Goal: Information Seeking & Learning: Learn about a topic

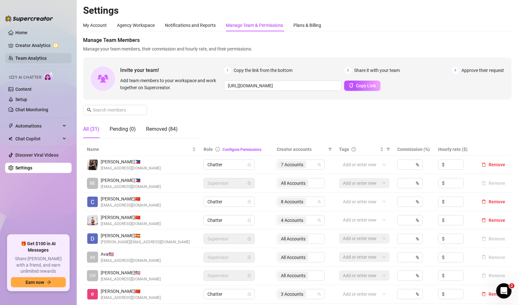
click at [23, 56] on link "Team Analytics" at bounding box center [30, 58] width 31 height 5
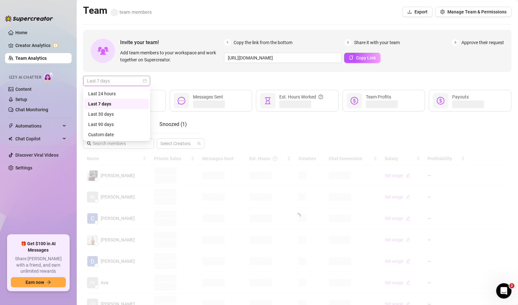
click at [131, 81] on span "Last 7 days" at bounding box center [116, 81] width 59 height 10
click at [103, 136] on div "Custom date" at bounding box center [116, 134] width 57 height 7
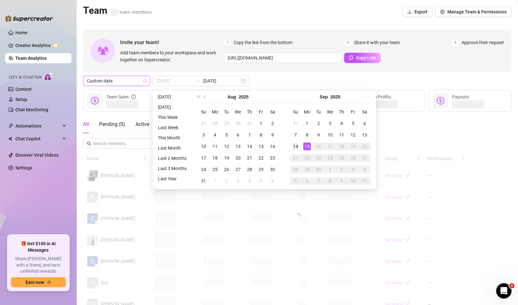
type input "[DATE]"
click at [299, 145] on div "14" at bounding box center [296, 147] width 8 height 8
type input "[DATE]"
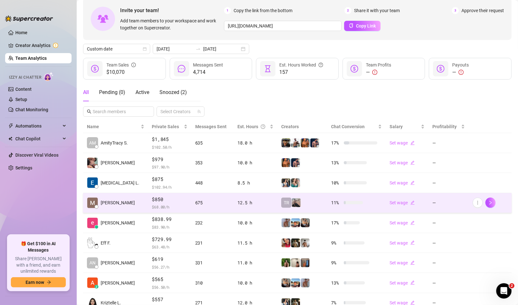
scroll to position [64, 0]
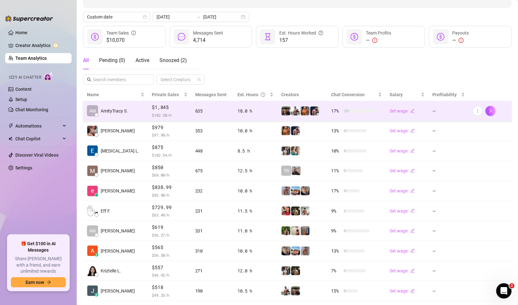
click at [193, 116] on td "635" at bounding box center [213, 111] width 42 height 20
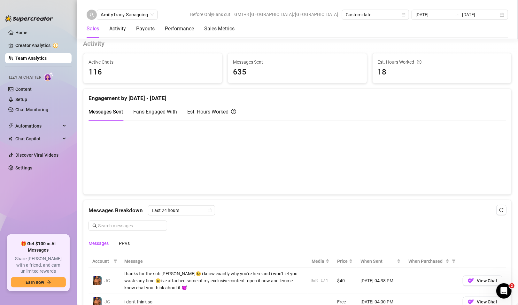
scroll to position [352, 0]
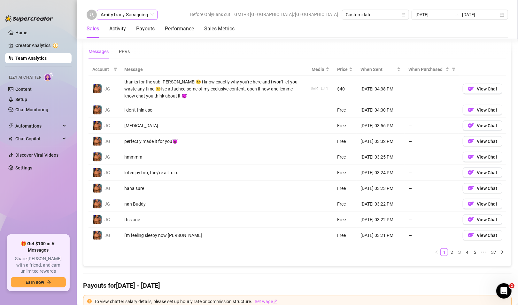
click at [125, 20] on div "Activity" at bounding box center [117, 29] width 17 height 18
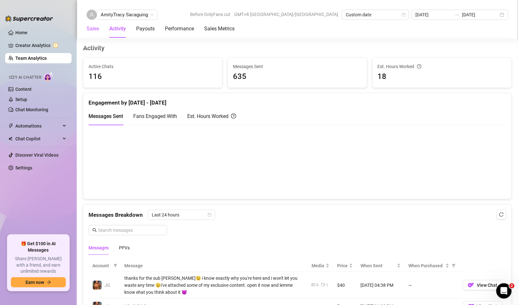
click at [97, 30] on div "Sales" at bounding box center [93, 29] width 12 height 8
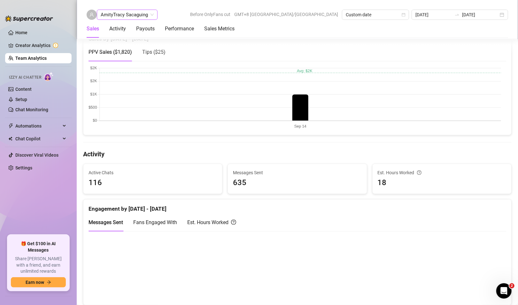
scroll to position [209, 0]
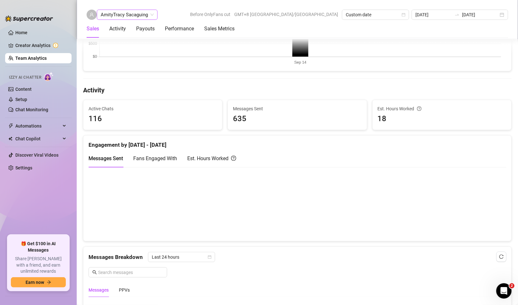
click at [124, 13] on span "AmityTracy Sacaguing" at bounding box center [127, 15] width 53 height 10
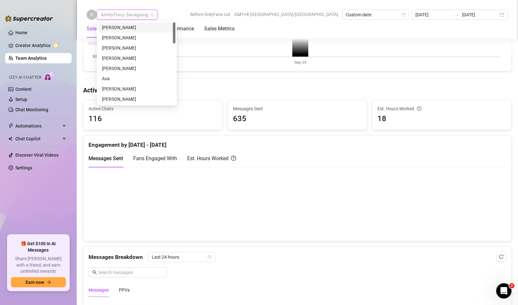
click at [119, 29] on div "[PERSON_NAME]" at bounding box center [137, 27] width 70 height 7
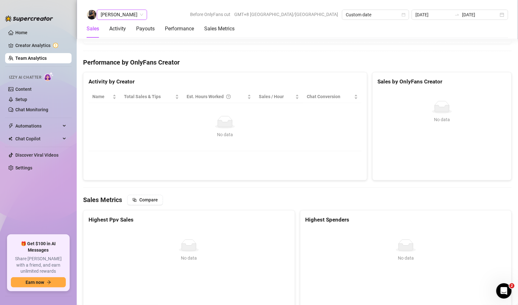
scroll to position [1033, 0]
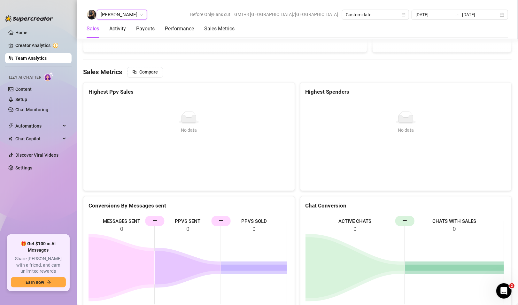
click at [112, 14] on span "[PERSON_NAME]" at bounding box center [122, 15] width 43 height 10
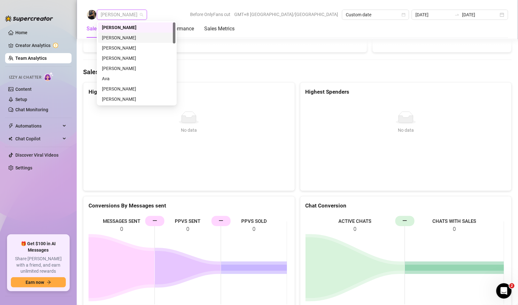
drag, startPoint x: 116, startPoint y: 39, endPoint x: 152, endPoint y: 51, distance: 37.3
click at [116, 39] on div "[PERSON_NAME]" at bounding box center [137, 37] width 70 height 7
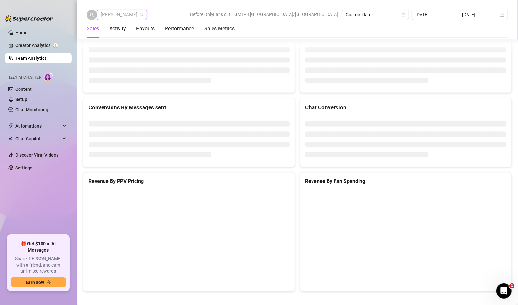
click at [107, 15] on span "[PERSON_NAME]" at bounding box center [122, 15] width 43 height 10
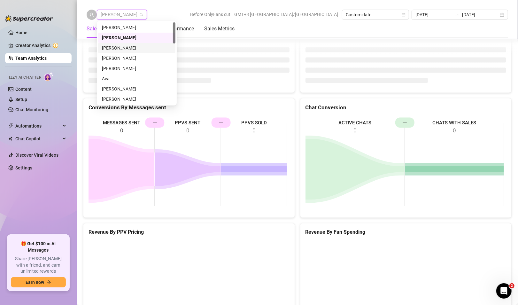
drag, startPoint x: 120, startPoint y: 47, endPoint x: 123, endPoint y: 50, distance: 4.5
click at [119, 47] on div "[PERSON_NAME]" at bounding box center [137, 47] width 70 height 7
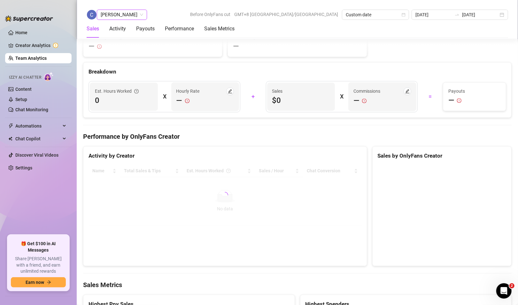
scroll to position [1044, 0]
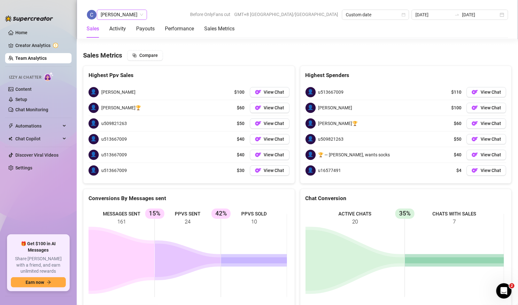
click at [124, 15] on span "[PERSON_NAME]" at bounding box center [122, 15] width 43 height 10
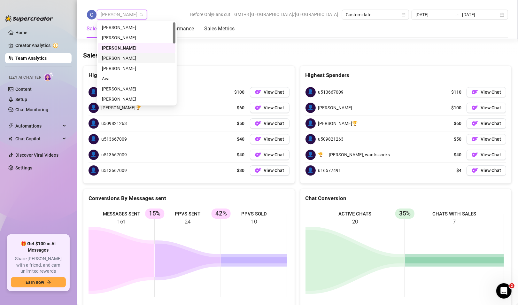
click at [119, 59] on div "[PERSON_NAME]" at bounding box center [137, 58] width 70 height 7
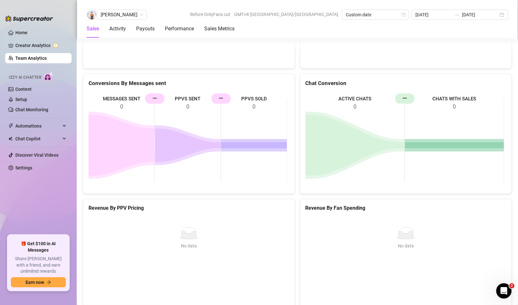
scroll to position [856, 0]
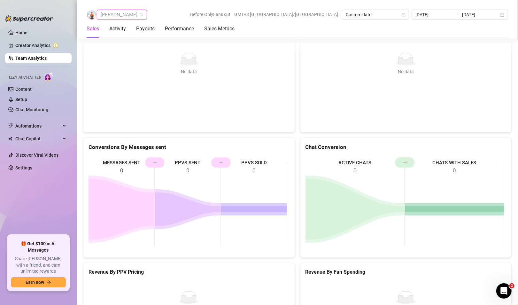
click at [123, 15] on span "[PERSON_NAME]" at bounding box center [122, 15] width 43 height 10
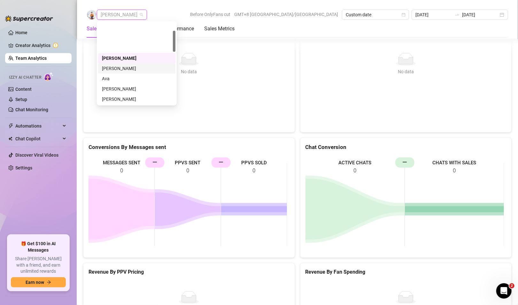
scroll to position [32, 0]
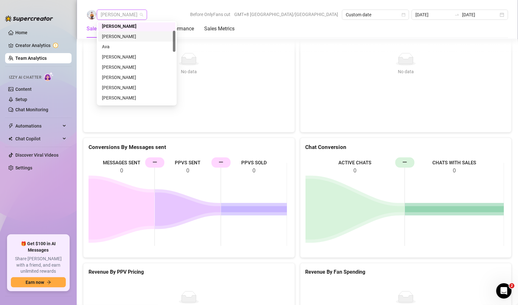
click at [115, 37] on div "[PERSON_NAME]" at bounding box center [137, 36] width 70 height 7
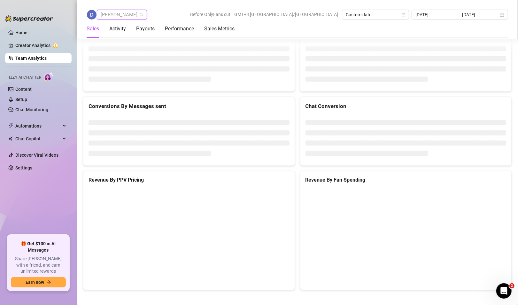
drag, startPoint x: 111, startPoint y: 10, endPoint x: 114, endPoint y: 26, distance: 15.7
click at [111, 11] on span "[PERSON_NAME]" at bounding box center [122, 15] width 43 height 10
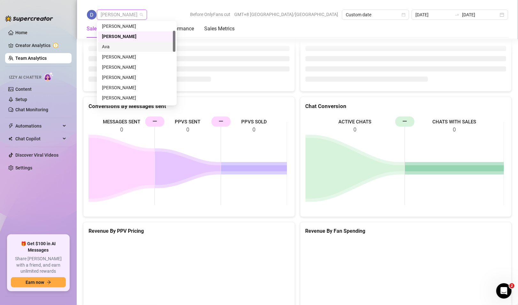
click at [110, 48] on div "Ava" at bounding box center [137, 46] width 70 height 7
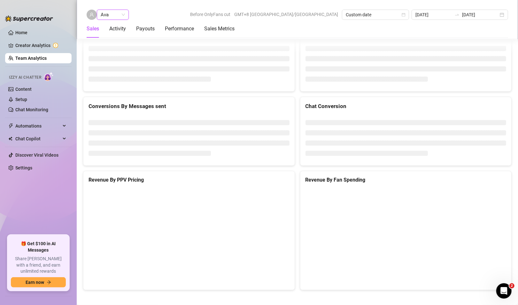
click at [117, 13] on span "Ava" at bounding box center [113, 15] width 24 height 10
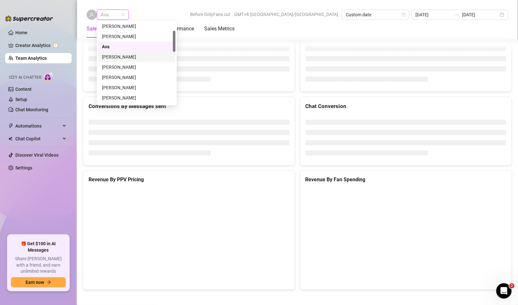
click at [115, 57] on div "[PERSON_NAME]" at bounding box center [137, 56] width 70 height 7
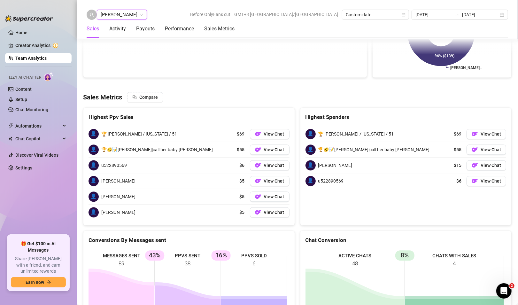
scroll to position [992, 0]
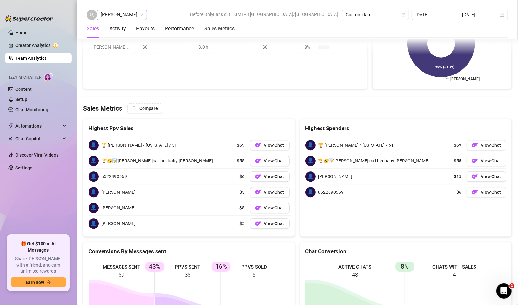
click at [114, 17] on span "[PERSON_NAME]" at bounding box center [122, 15] width 43 height 10
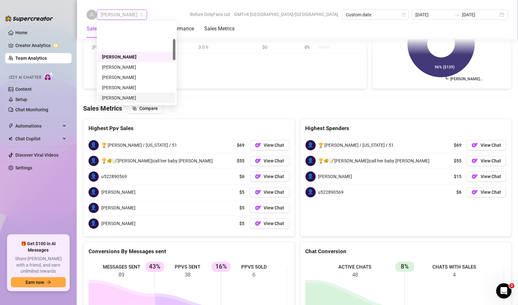
scroll to position [64, 0]
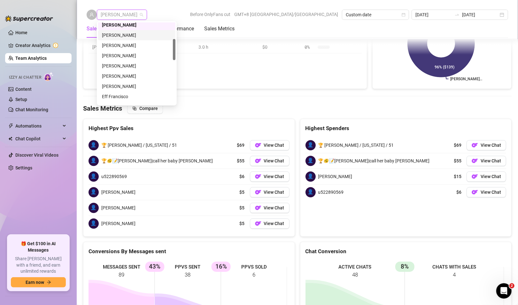
click at [120, 36] on div "[PERSON_NAME]" at bounding box center [137, 35] width 70 height 7
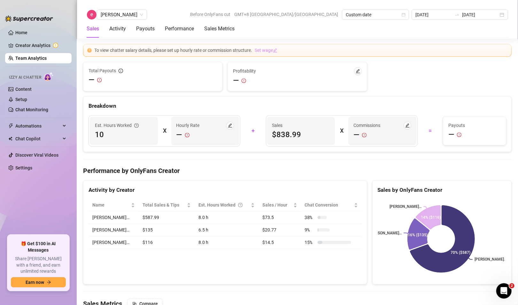
scroll to position [1019, 0]
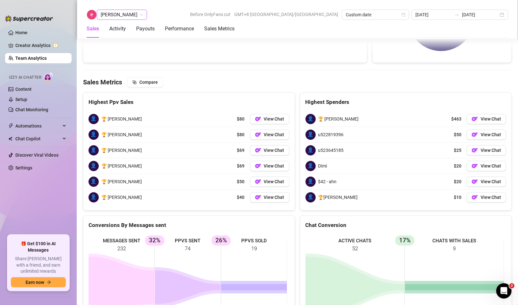
click at [119, 15] on span "[PERSON_NAME]" at bounding box center [122, 15] width 43 height 10
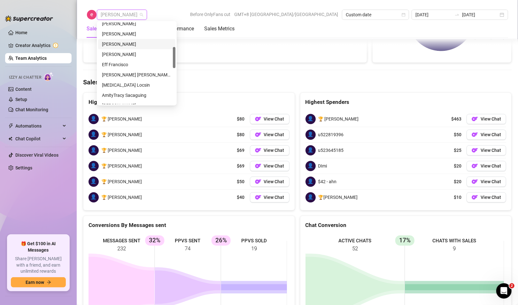
scroll to position [64, 0]
click at [121, 45] on div "[PERSON_NAME]" at bounding box center [137, 45] width 70 height 7
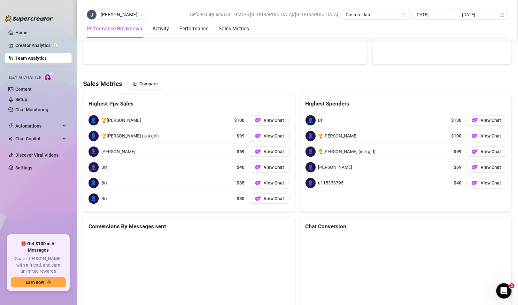
scroll to position [881, 0]
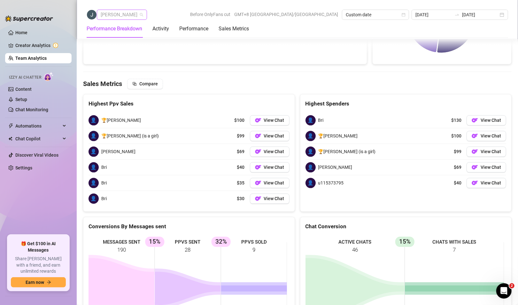
click at [124, 19] on span "[PERSON_NAME]" at bounding box center [122, 15] width 43 height 10
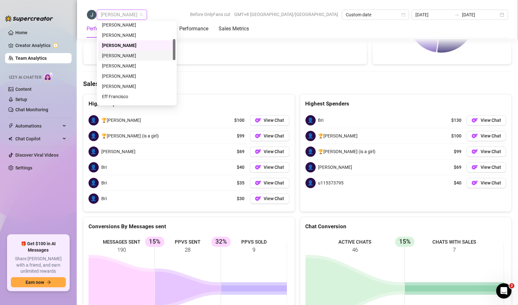
click at [126, 55] on div "[PERSON_NAME]" at bounding box center [137, 55] width 70 height 7
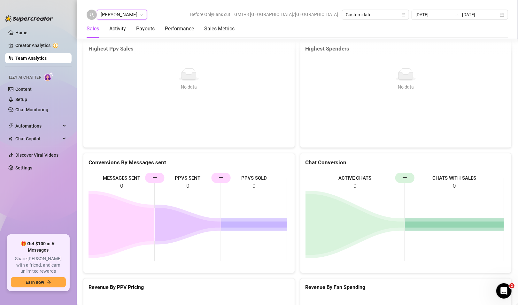
scroll to position [981, 0]
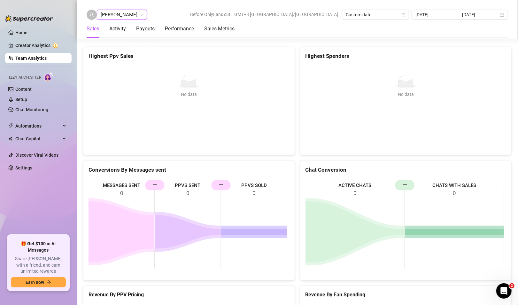
click at [126, 10] on span "[PERSON_NAME]" at bounding box center [122, 15] width 43 height 10
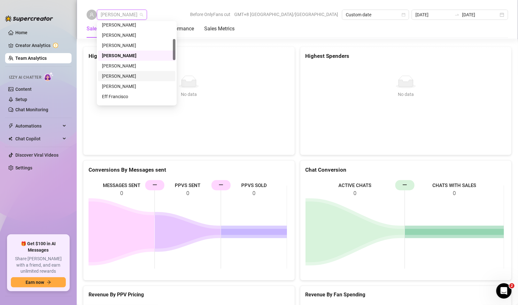
click at [118, 77] on div "[PERSON_NAME]" at bounding box center [137, 76] width 70 height 7
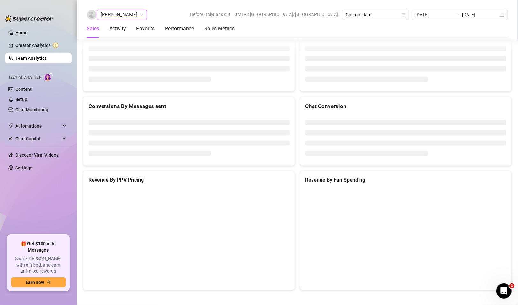
click at [110, 12] on span "[PERSON_NAME]" at bounding box center [122, 15] width 43 height 10
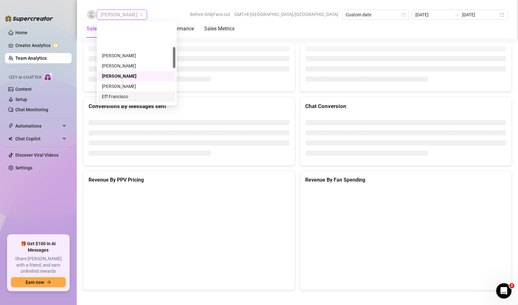
scroll to position [96, 0]
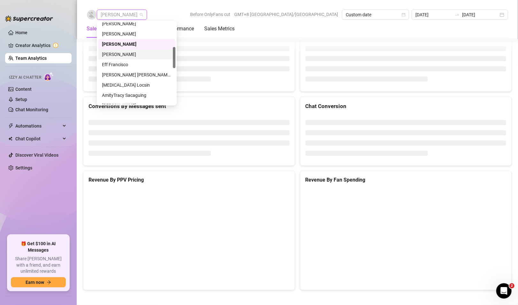
click at [117, 53] on div "[PERSON_NAME]" at bounding box center [137, 54] width 70 height 7
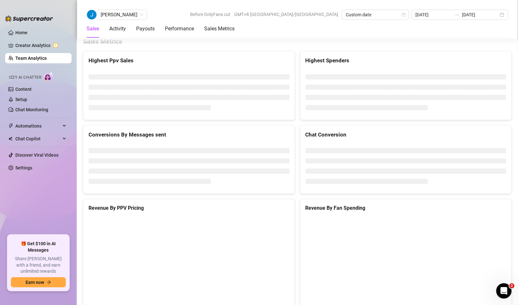
scroll to position [856, 0]
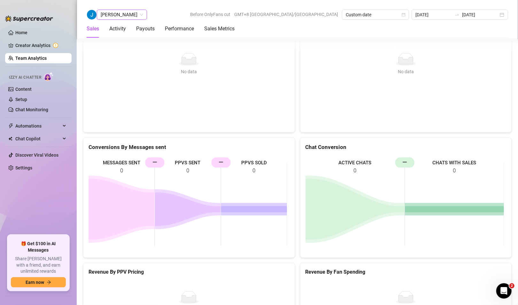
click at [120, 13] on span "[PERSON_NAME]" at bounding box center [122, 15] width 43 height 10
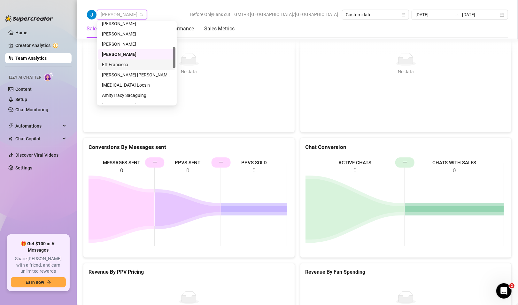
click at [116, 64] on div "Eff Francisco" at bounding box center [137, 64] width 70 height 7
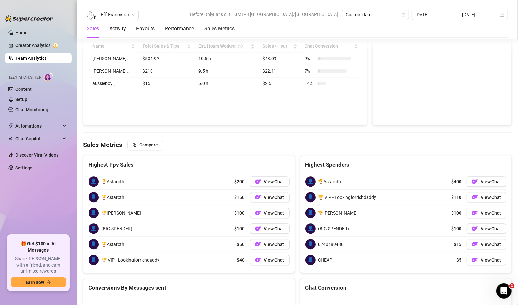
scroll to position [1007, 0]
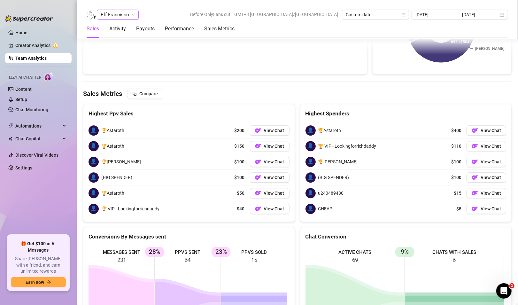
click at [124, 13] on span "Eff Francisco" at bounding box center [118, 15] width 34 height 10
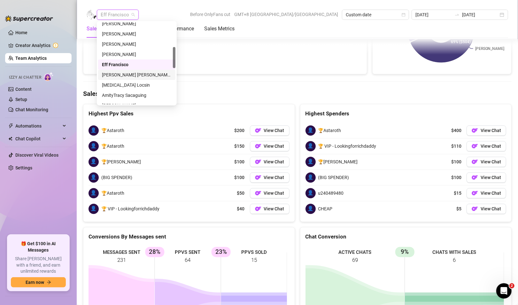
scroll to position [128, 0]
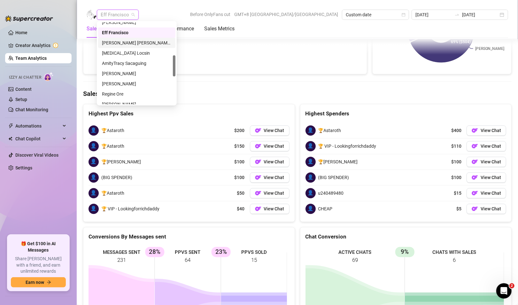
click at [122, 43] on div "[PERSON_NAME] [PERSON_NAME] Tarcena" at bounding box center [137, 42] width 70 height 7
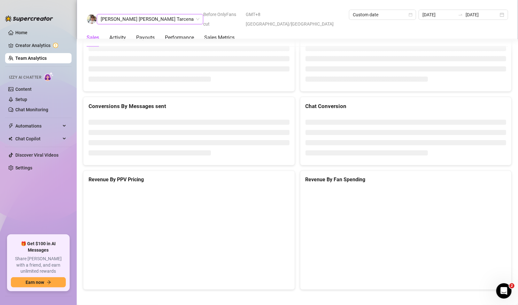
scroll to position [856, 0]
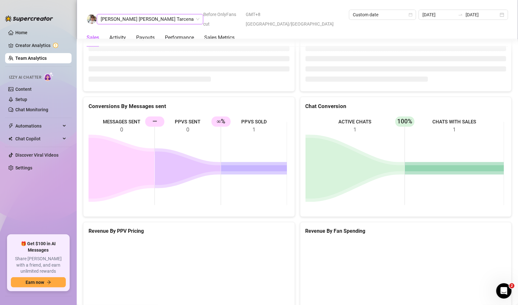
click at [123, 14] on span "[PERSON_NAME] [PERSON_NAME] Tarcena" at bounding box center [150, 19] width 99 height 10
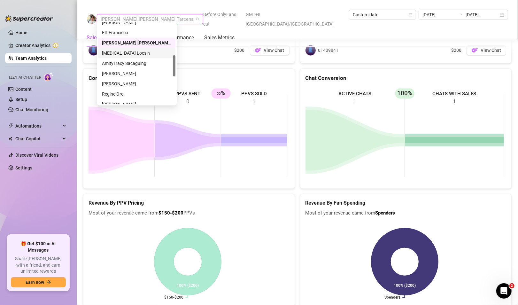
click at [122, 54] on div "[MEDICAL_DATA] Locsin" at bounding box center [137, 53] width 70 height 7
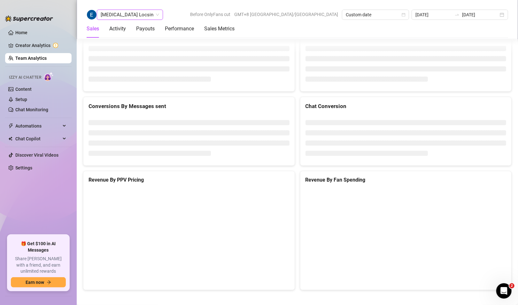
click at [128, 13] on span "[MEDICAL_DATA] Locsin" at bounding box center [130, 15] width 59 height 10
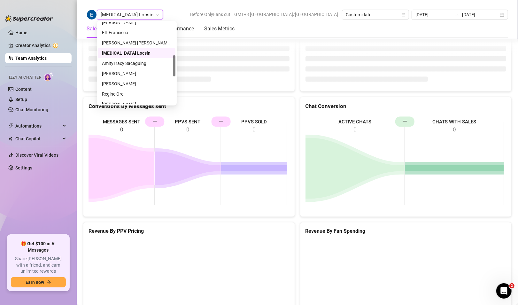
click at [161, 11] on div "[MEDICAL_DATA] Locsin [MEDICAL_DATA] Locsin Before OnlyFans cut GMT+8 [GEOGRAPH…" at bounding box center [298, 15] width 422 height 10
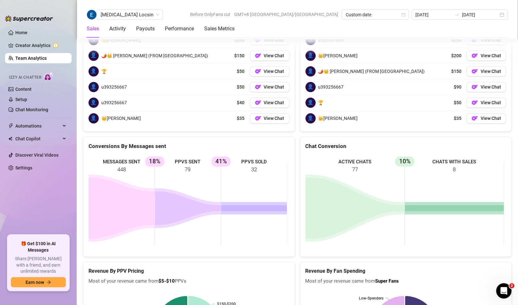
scroll to position [978, 0]
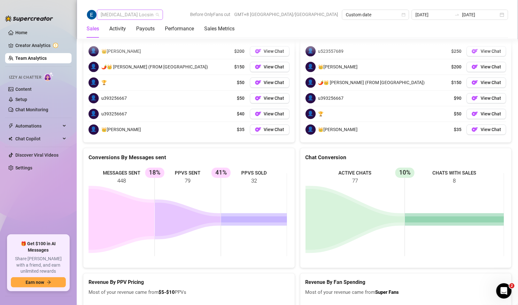
click at [103, 17] on span "[MEDICAL_DATA] Locsin" at bounding box center [130, 15] width 59 height 10
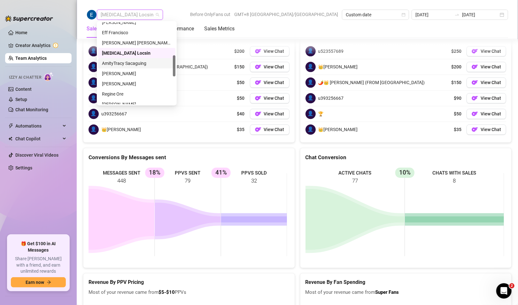
click at [123, 65] on div "AmityTracy Sacaguing" at bounding box center [137, 63] width 70 height 7
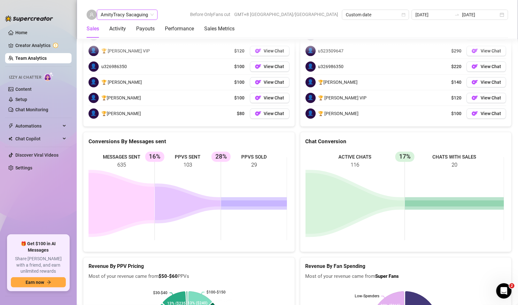
scroll to position [988, 0]
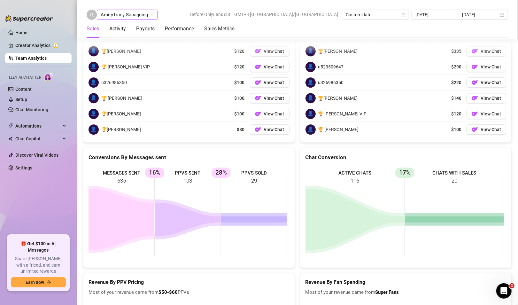
click at [130, 16] on span "AmityTracy Sacaguing" at bounding box center [127, 15] width 53 height 10
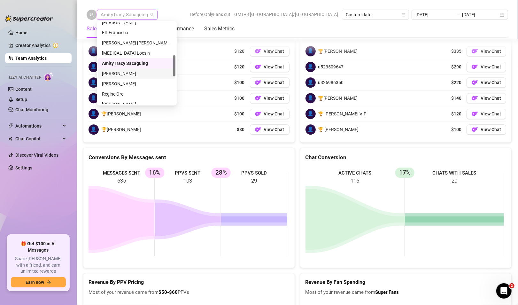
click at [127, 74] on div "[PERSON_NAME]" at bounding box center [137, 73] width 70 height 7
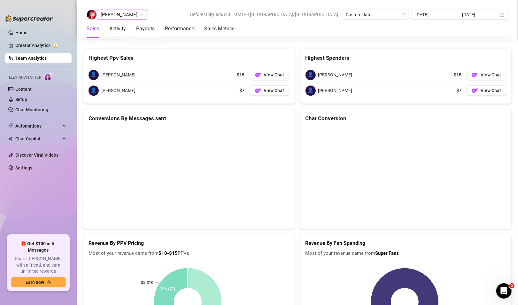
scroll to position [836, 0]
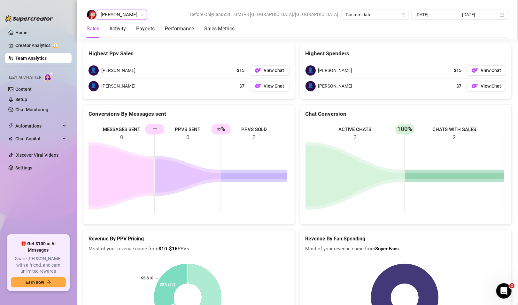
click at [131, 16] on span "[PERSON_NAME]" at bounding box center [122, 15] width 43 height 10
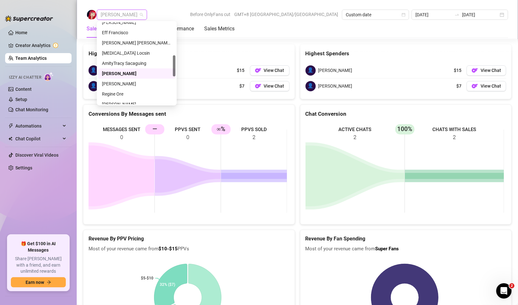
scroll to position [160, 0]
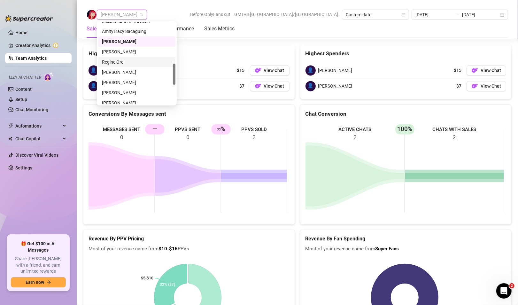
click at [121, 61] on div "Regine Ore" at bounding box center [137, 62] width 70 height 7
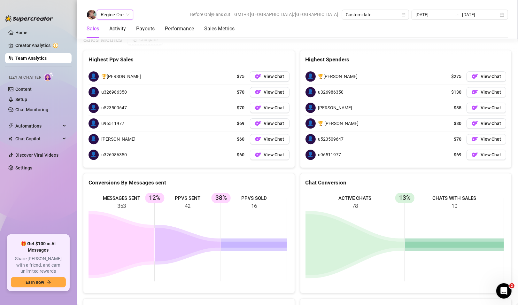
scroll to position [995, 0]
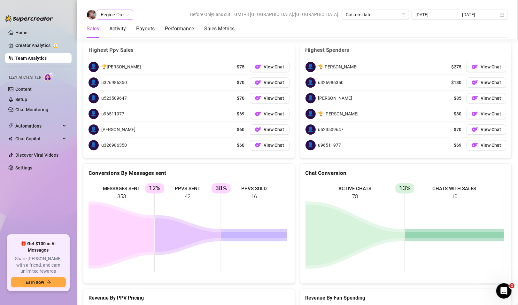
click at [120, 14] on span "Regine Ore" at bounding box center [115, 15] width 29 height 10
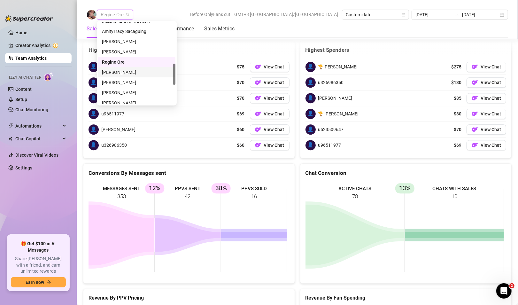
click at [116, 71] on div "[PERSON_NAME]" at bounding box center [137, 72] width 70 height 7
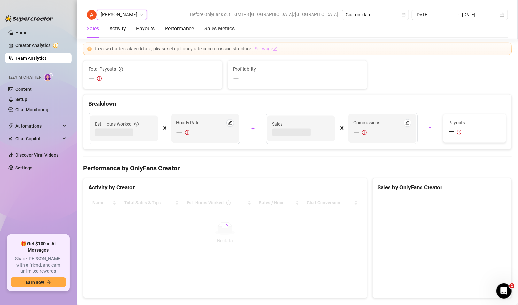
scroll to position [1043, 0]
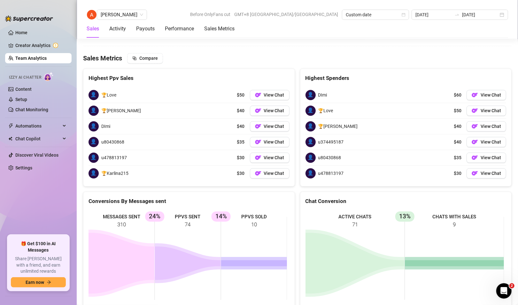
click at [134, 9] on div "[PERSON_NAME] Before OnlyFans cut GMT+8 [GEOGRAPHIC_DATA]/[GEOGRAPHIC_DATA] Cus…" at bounding box center [298, 19] width 442 height 39
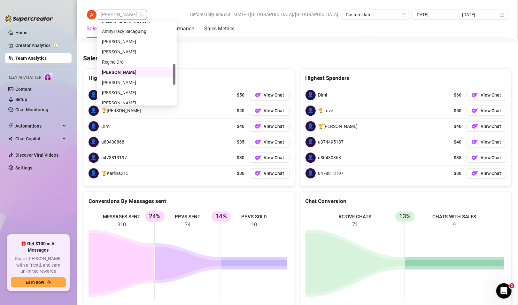
click at [133, 13] on span "[PERSON_NAME]" at bounding box center [122, 15] width 43 height 10
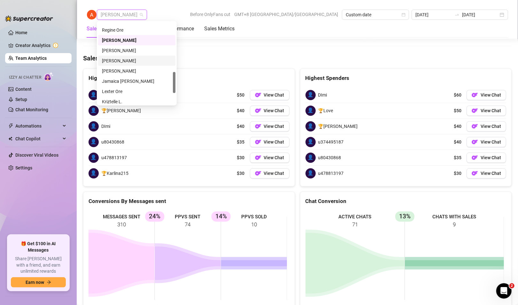
drag, startPoint x: 122, startPoint y: 51, endPoint x: 155, endPoint y: 60, distance: 34.5
click at [122, 51] on div "[PERSON_NAME]" at bounding box center [137, 50] width 70 height 7
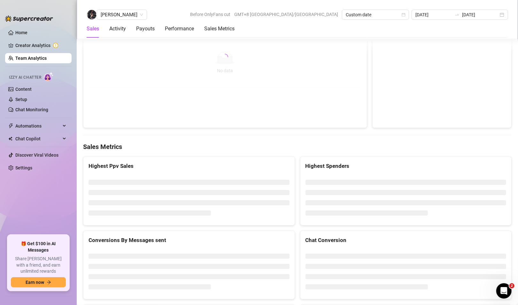
scroll to position [970, 0]
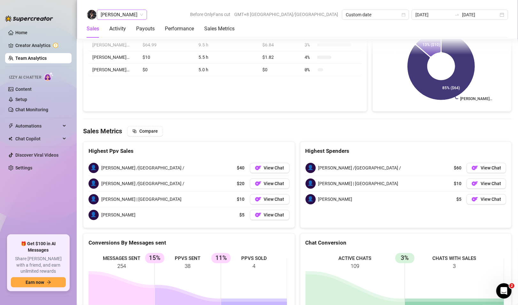
click at [108, 17] on span "[PERSON_NAME]" at bounding box center [122, 15] width 43 height 10
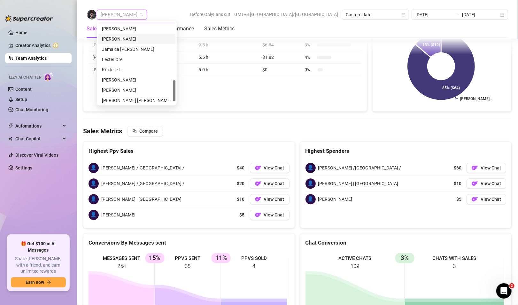
scroll to position [192, 0]
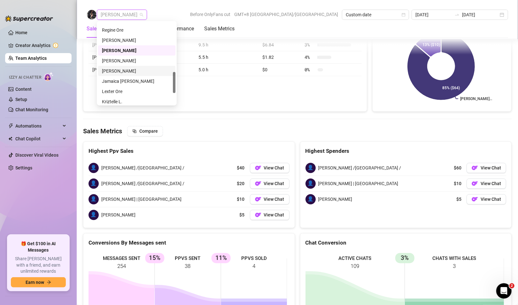
click at [128, 70] on div "[PERSON_NAME]" at bounding box center [137, 70] width 70 height 7
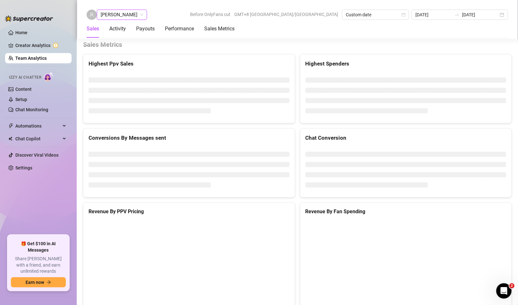
click at [124, 14] on span "[PERSON_NAME]" at bounding box center [122, 15] width 43 height 10
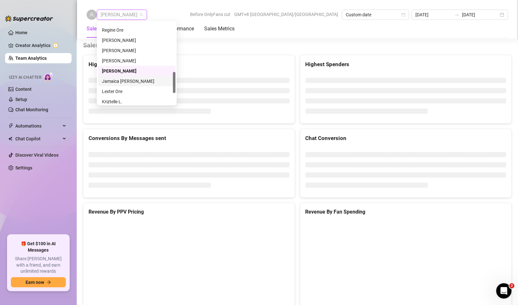
click at [123, 81] on div "Jamaica [PERSON_NAME]" at bounding box center [137, 81] width 70 height 7
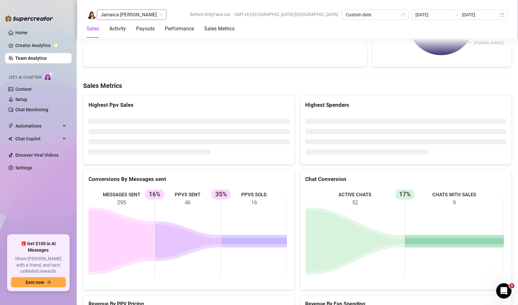
scroll to position [1024, 0]
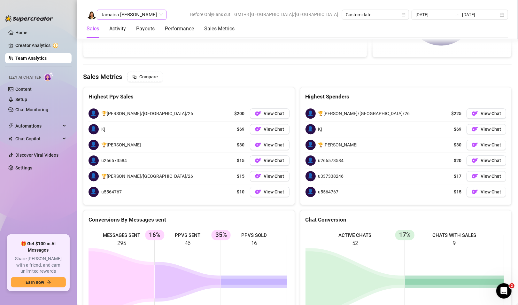
click at [128, 13] on span "Jamaica [PERSON_NAME]" at bounding box center [132, 15] width 62 height 10
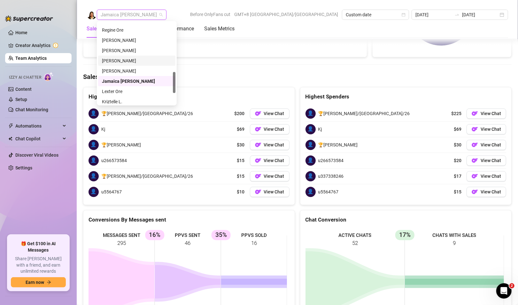
scroll to position [224, 0]
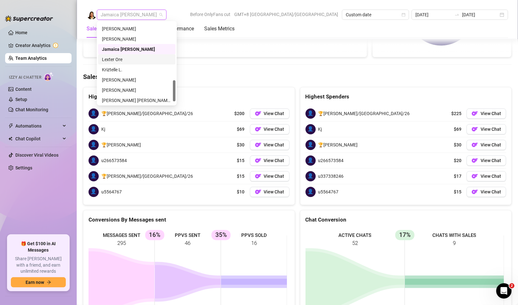
click at [117, 59] on div "Lexter Ore" at bounding box center [137, 59] width 70 height 7
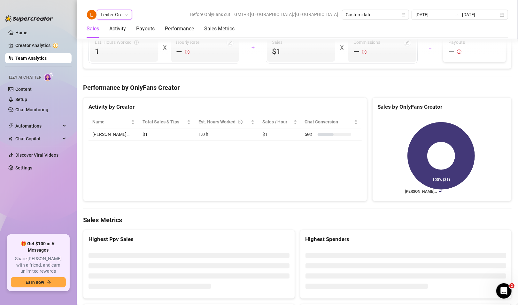
scroll to position [980, 0]
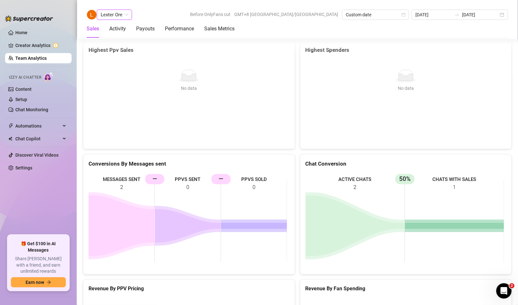
click at [114, 15] on span "Lexter Ore" at bounding box center [115, 15] width 28 height 10
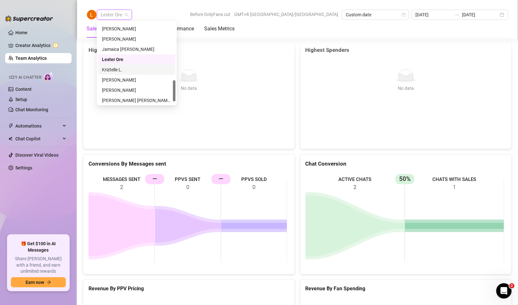
scroll to position [235, 0]
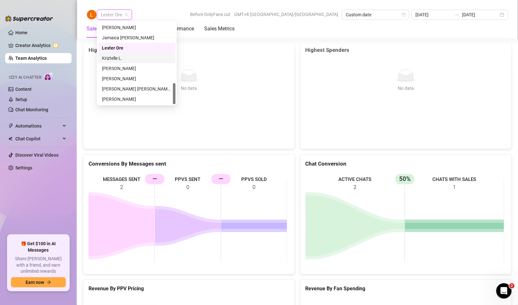
click at [115, 59] on div "Kriztelle L." at bounding box center [137, 58] width 70 height 7
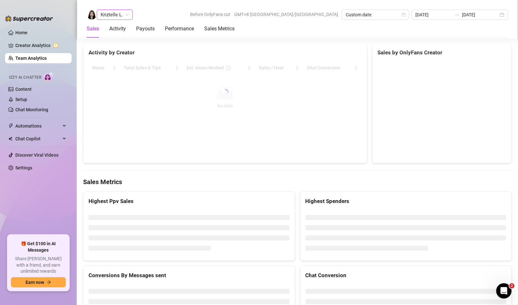
scroll to position [973, 0]
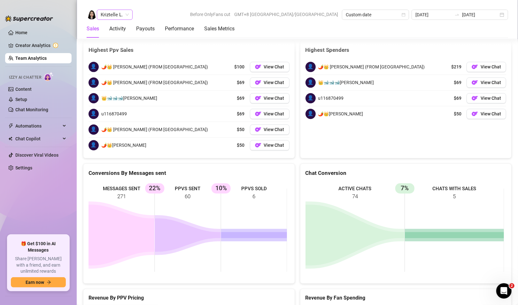
click at [118, 15] on span "Kriztelle L." at bounding box center [115, 15] width 28 height 10
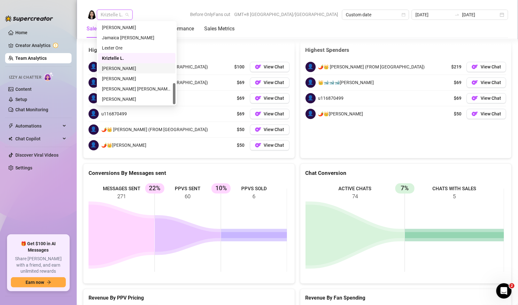
click at [119, 66] on div "[PERSON_NAME]" at bounding box center [137, 68] width 70 height 7
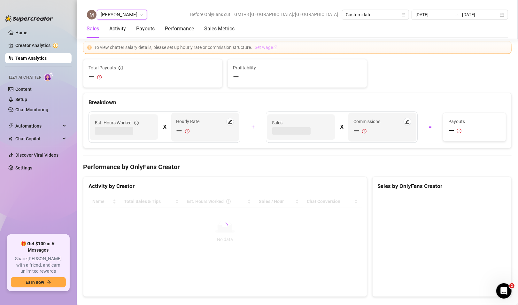
scroll to position [980, 0]
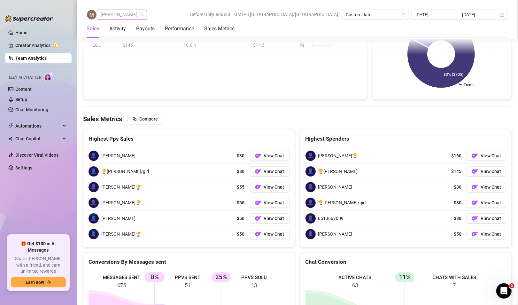
click at [124, 15] on span "[PERSON_NAME]" at bounding box center [122, 15] width 43 height 10
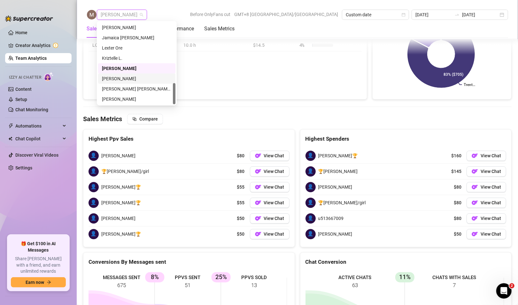
click at [117, 77] on div "[PERSON_NAME]" at bounding box center [137, 78] width 70 height 7
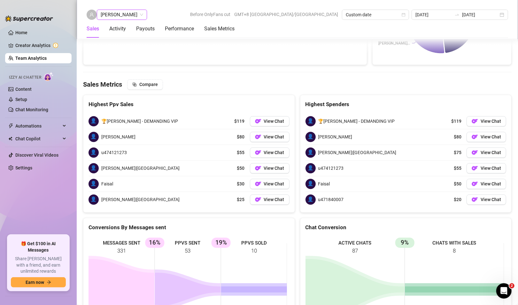
scroll to position [1021, 0]
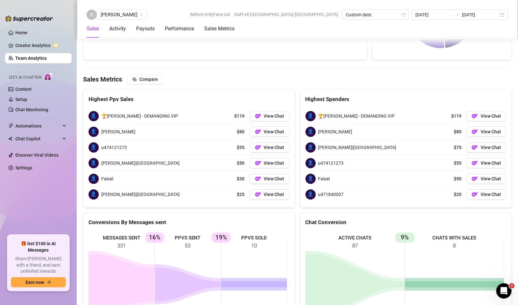
click at [117, 8] on div "Anjo Ty Before OnlyFans cut GMT+8 [GEOGRAPHIC_DATA]/[GEOGRAPHIC_DATA] Custom da…" at bounding box center [298, 19] width 442 height 39
click at [117, 10] on div "[PERSON_NAME]" at bounding box center [122, 15] width 50 height 10
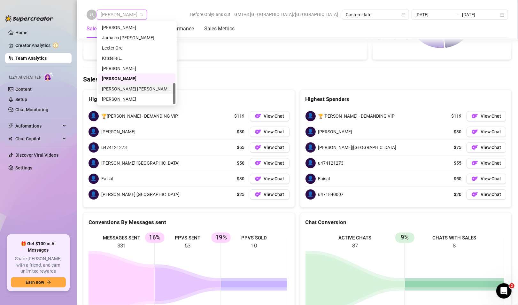
click at [122, 91] on div "[PERSON_NAME] [PERSON_NAME] Tayre" at bounding box center [137, 88] width 70 height 7
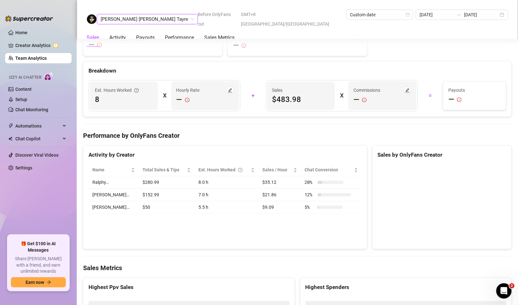
scroll to position [1007, 0]
